Goal: Information Seeking & Learning: Learn about a topic

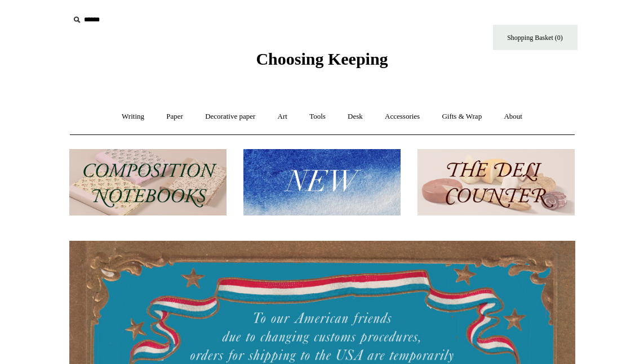
click at [324, 189] on img at bounding box center [321, 182] width 157 height 67
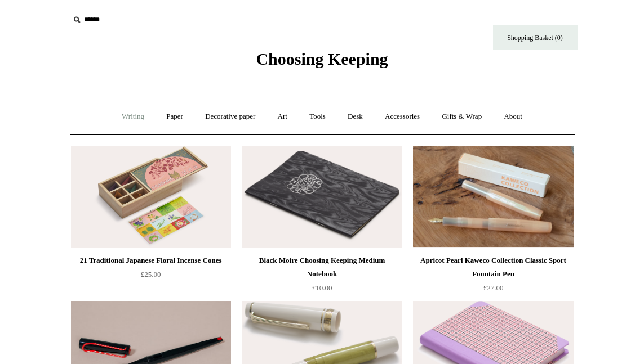
click at [120, 118] on link "Writing +" at bounding box center [132, 117] width 43 height 30
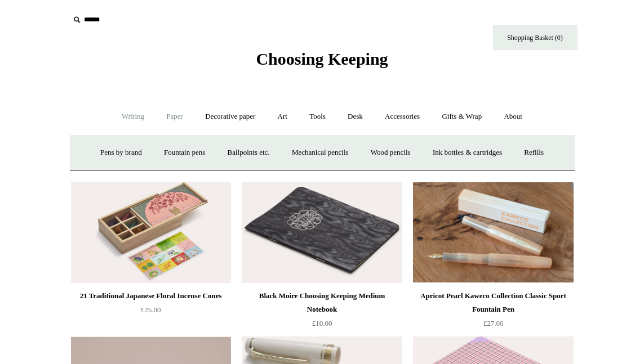
click at [175, 119] on link "Paper +" at bounding box center [174, 117] width 37 height 30
click at [227, 154] on link "📆 Dated Diaries 📆" at bounding box center [233, 153] width 82 height 30
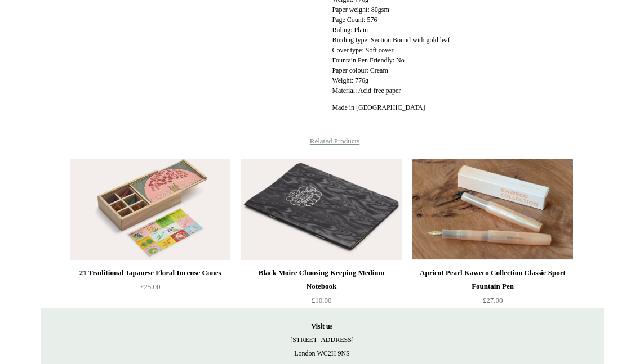
scroll to position [568, 0]
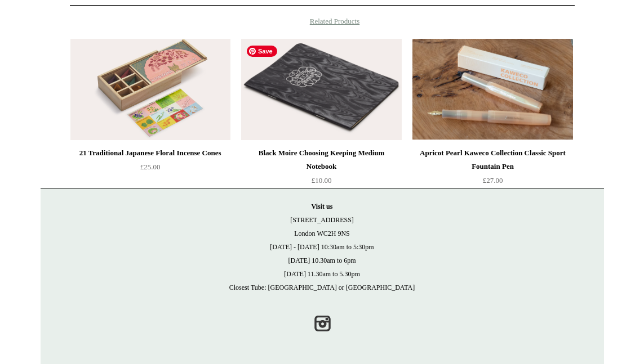
click at [301, 101] on img at bounding box center [321, 89] width 160 height 101
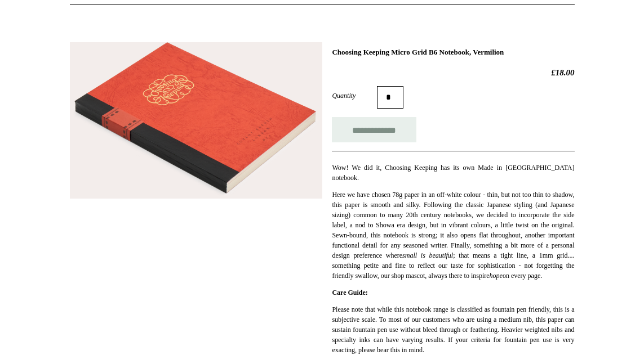
scroll to position [129, 0]
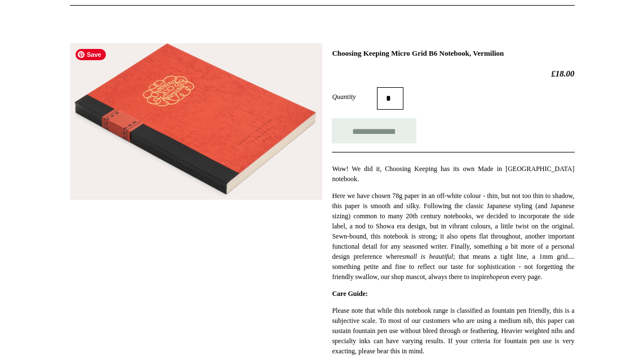
click at [234, 150] on img at bounding box center [196, 121] width 252 height 157
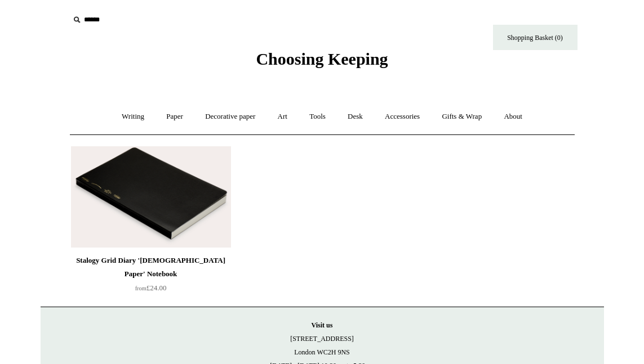
click at [195, 209] on img at bounding box center [151, 196] width 160 height 101
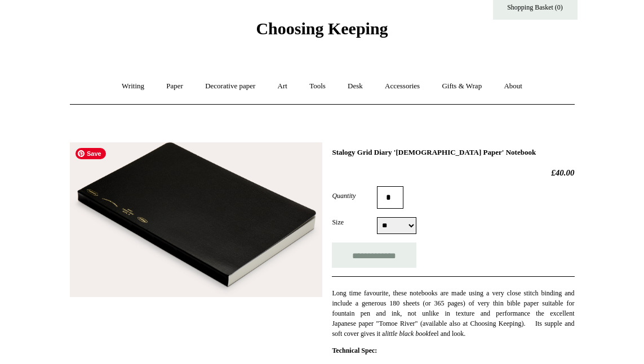
scroll to position [35, 0]
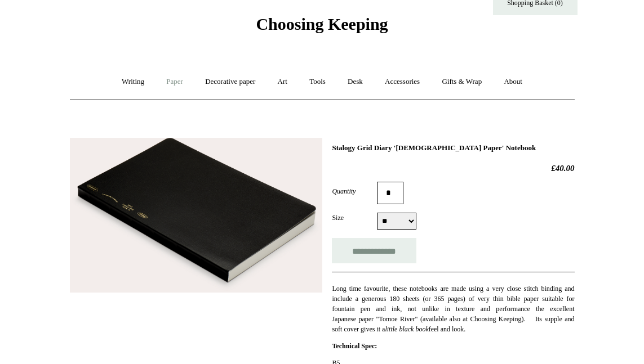
click at [172, 82] on link "Paper +" at bounding box center [174, 82] width 37 height 30
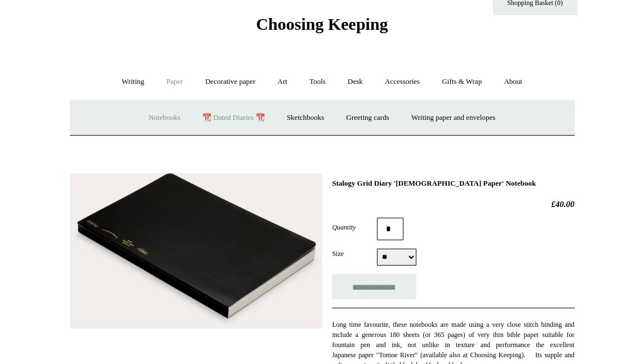
click at [153, 122] on link "Notebooks +" at bounding box center [164, 118] width 52 height 30
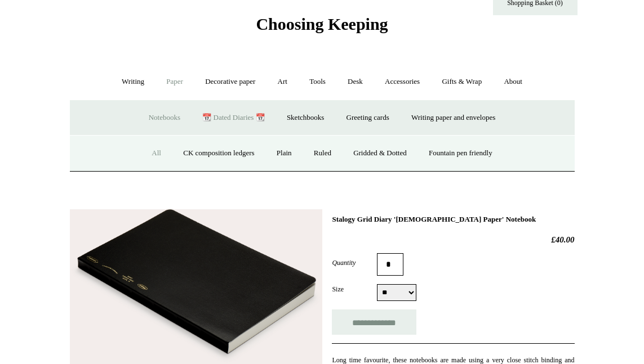
click at [148, 155] on link "All" at bounding box center [156, 153] width 30 height 30
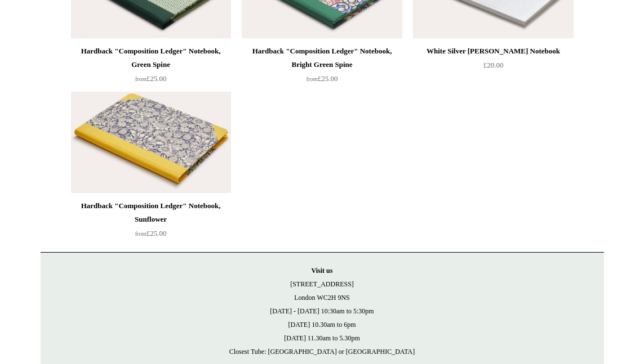
scroll to position [8170, 0]
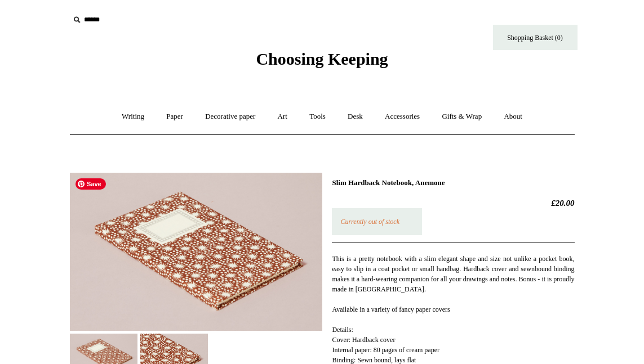
click at [164, 243] on img at bounding box center [196, 252] width 252 height 158
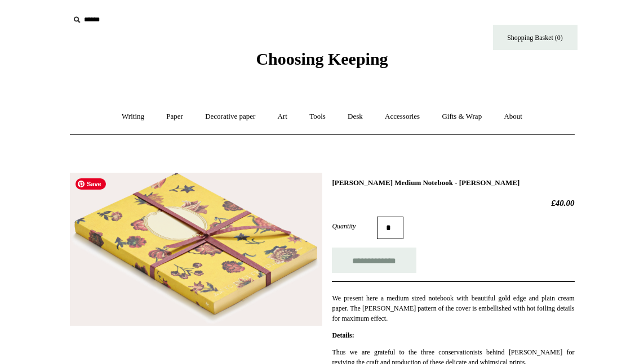
click at [229, 214] on img at bounding box center [196, 250] width 252 height 154
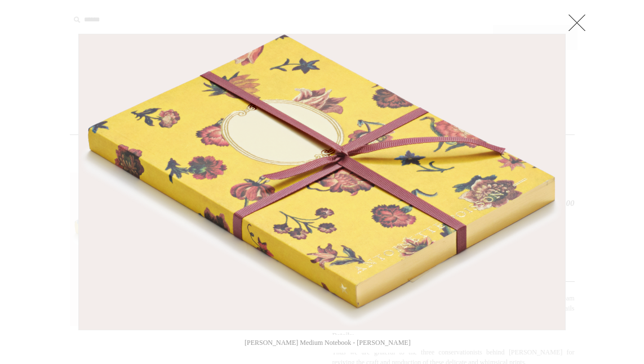
click at [572, 22] on link at bounding box center [576, 22] width 23 height 23
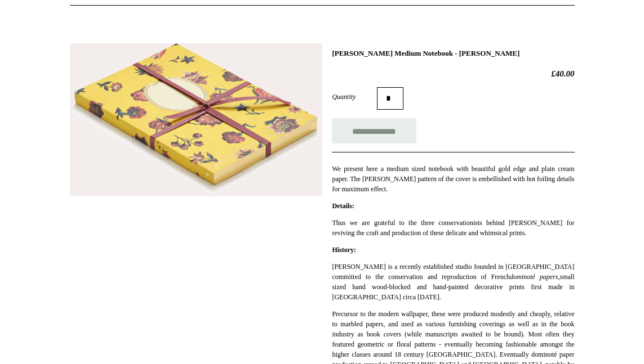
scroll to position [142, 0]
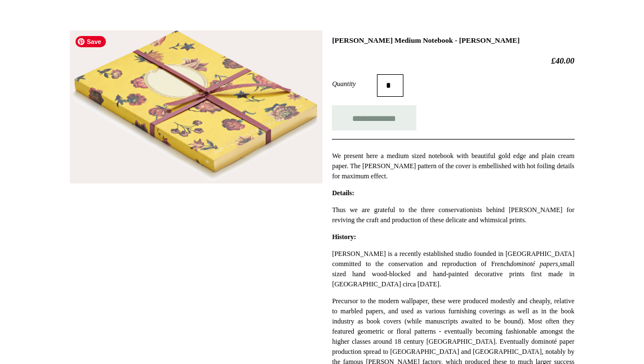
click at [222, 125] on img at bounding box center [196, 107] width 252 height 154
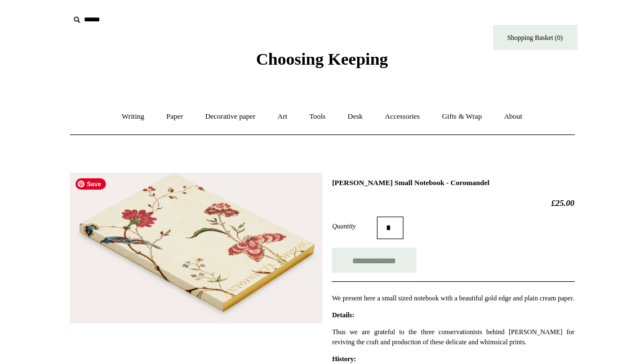
click at [235, 216] on img at bounding box center [196, 248] width 252 height 151
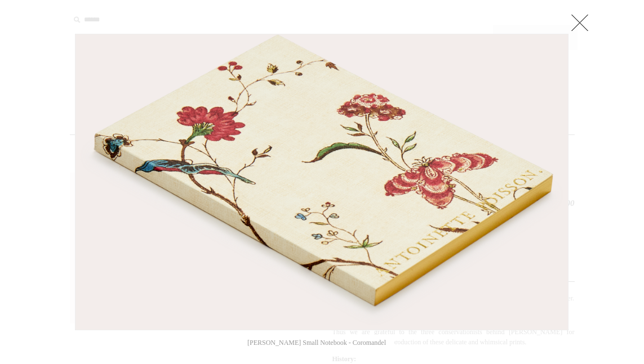
click at [585, 22] on link at bounding box center [579, 22] width 23 height 23
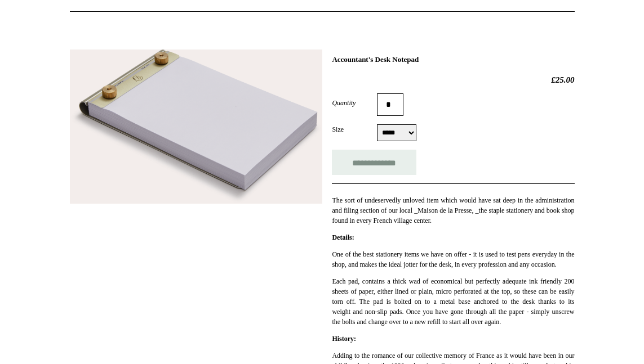
scroll to position [124, 0]
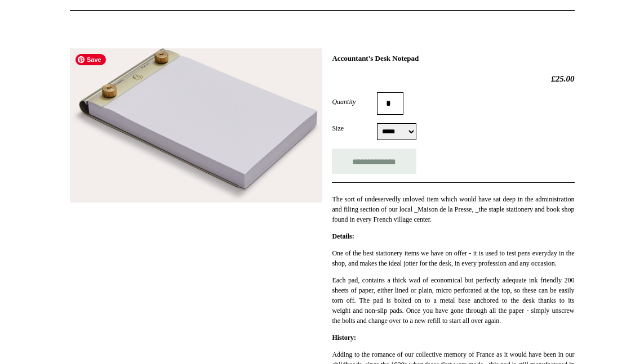
click at [132, 82] on img at bounding box center [196, 125] width 252 height 154
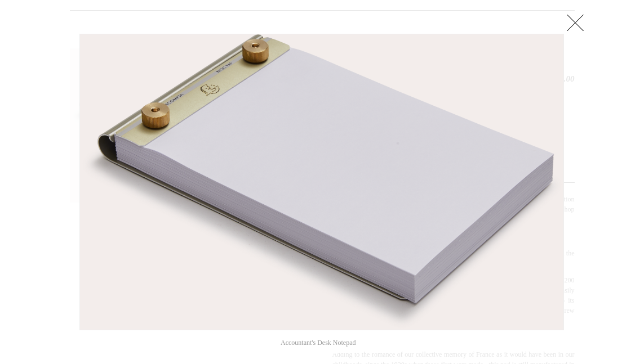
click at [575, 23] on link at bounding box center [575, 22] width 23 height 23
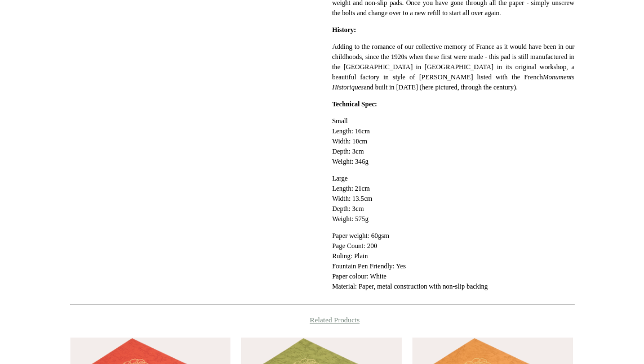
scroll to position [430, 0]
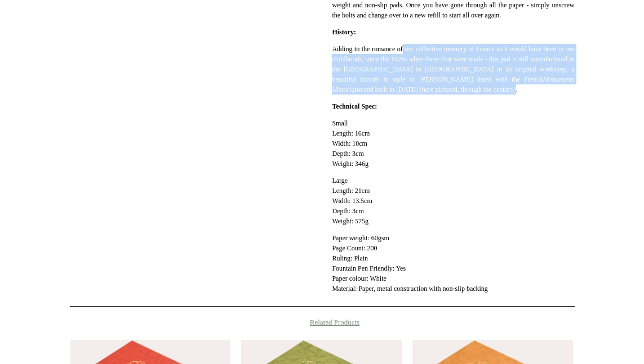
drag, startPoint x: 408, startPoint y: 69, endPoint x: 454, endPoint y: 119, distance: 68.1
click at [454, 95] on p "Adding to the romance of our collective memory of France as it would have been …" at bounding box center [453, 69] width 242 height 51
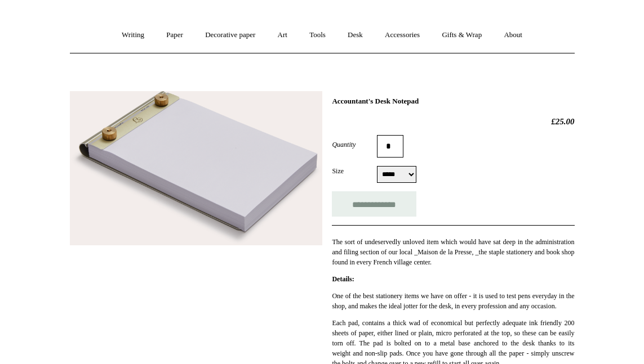
scroll to position [0, 0]
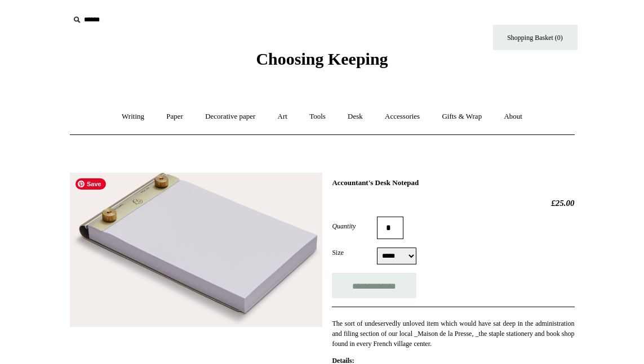
click at [131, 205] on img at bounding box center [196, 250] width 252 height 154
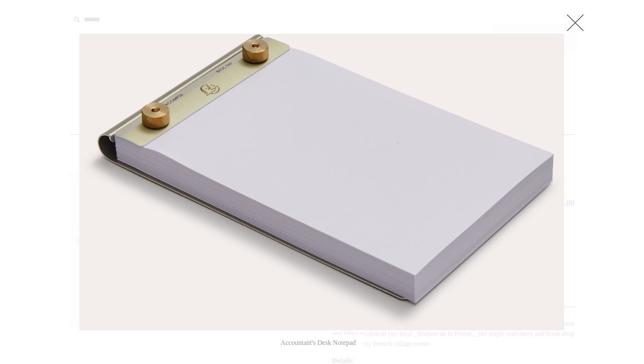
click at [582, 29] on link at bounding box center [575, 22] width 23 height 23
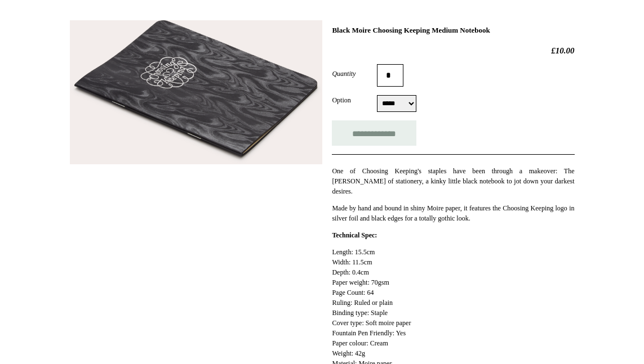
scroll to position [72, 0]
